Goal: Information Seeking & Learning: Learn about a topic

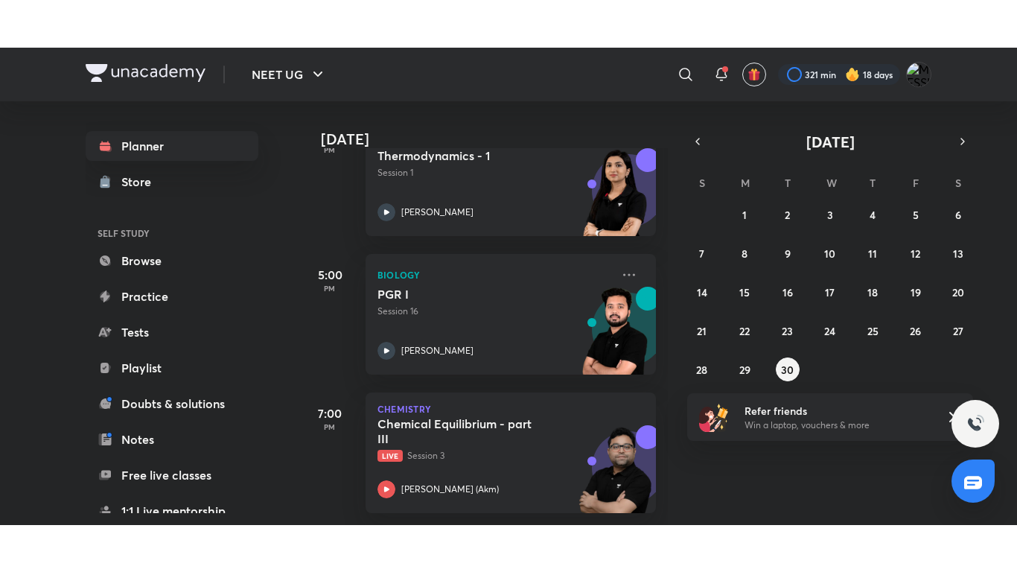
scroll to position [960, 0]
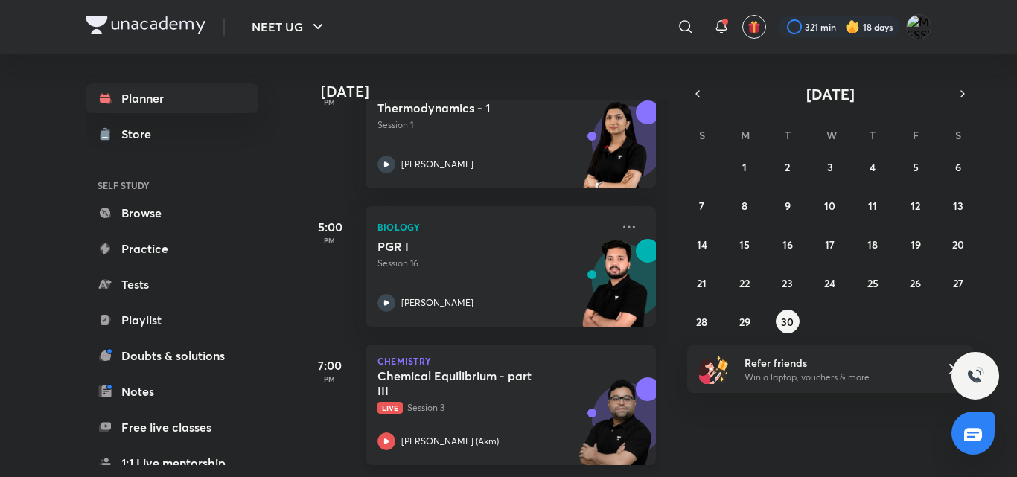
click at [511, 419] on div "Chemical Equilibrium - part III Live Session 3 Ajay Mishra (Akm)" at bounding box center [494, 409] width 234 height 82
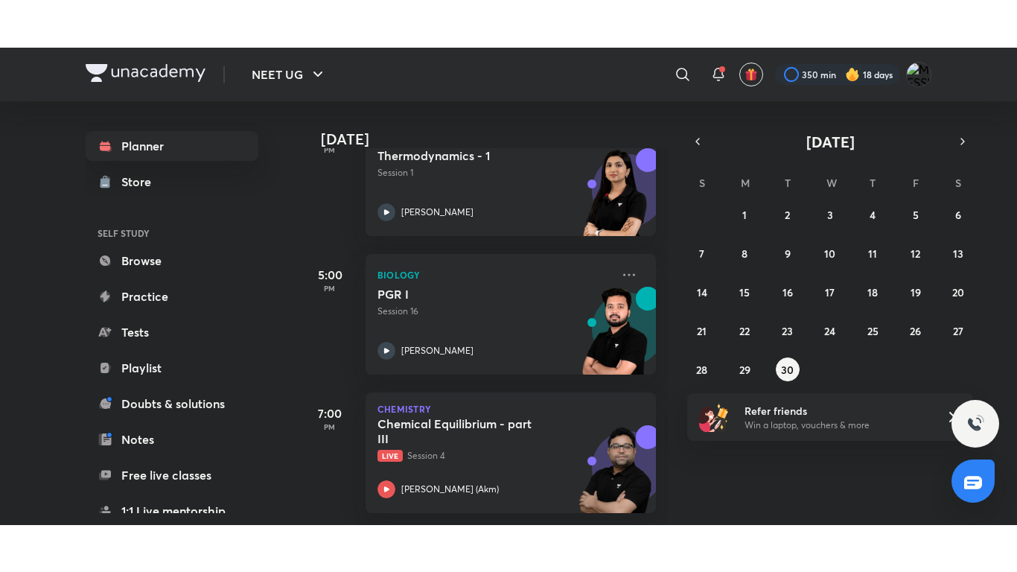
scroll to position [960, 0]
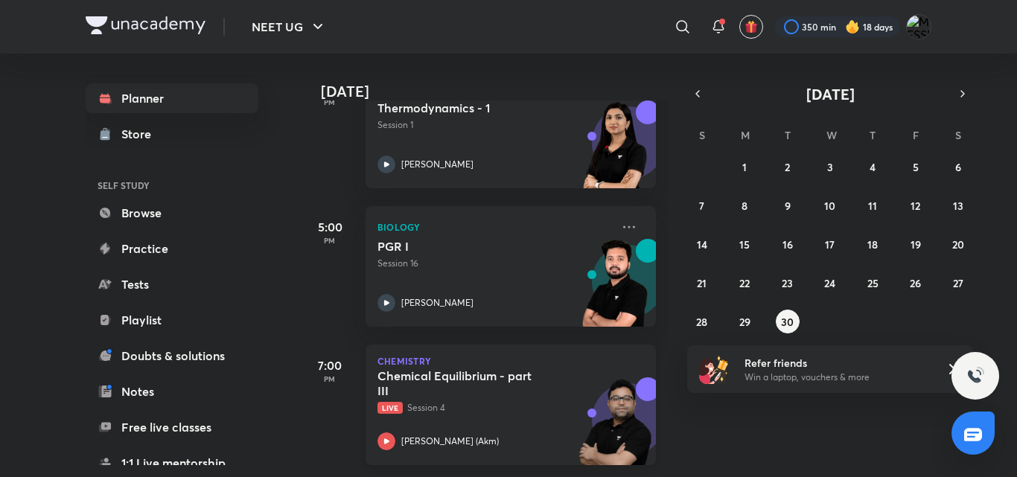
click at [446, 435] on p "[PERSON_NAME] (Akm)" at bounding box center [449, 441] width 97 height 13
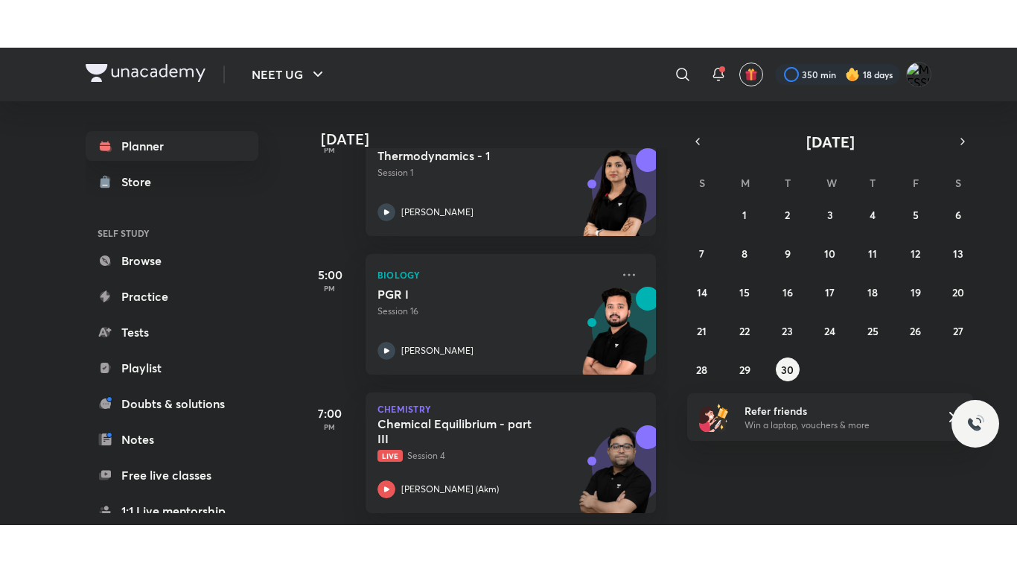
scroll to position [865, 0]
